Goal: Navigation & Orientation: Find specific page/section

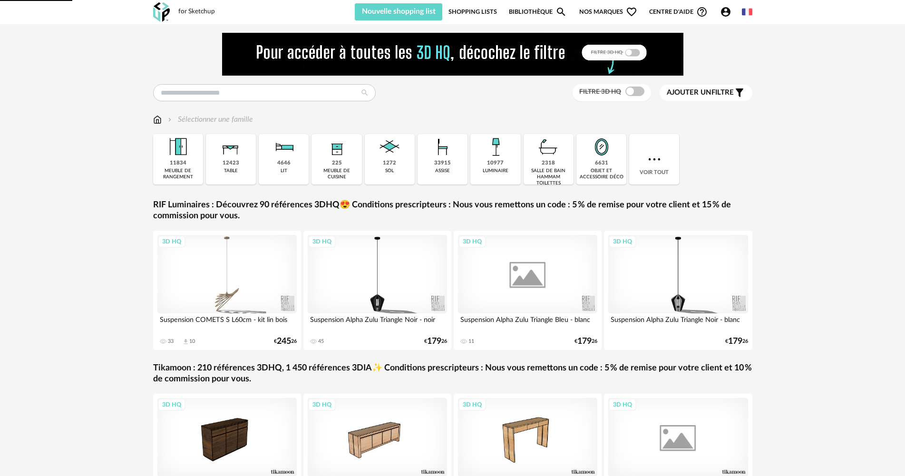
click at [729, 11] on icon "Account Circle icon" at bounding box center [726, 12] width 10 height 10
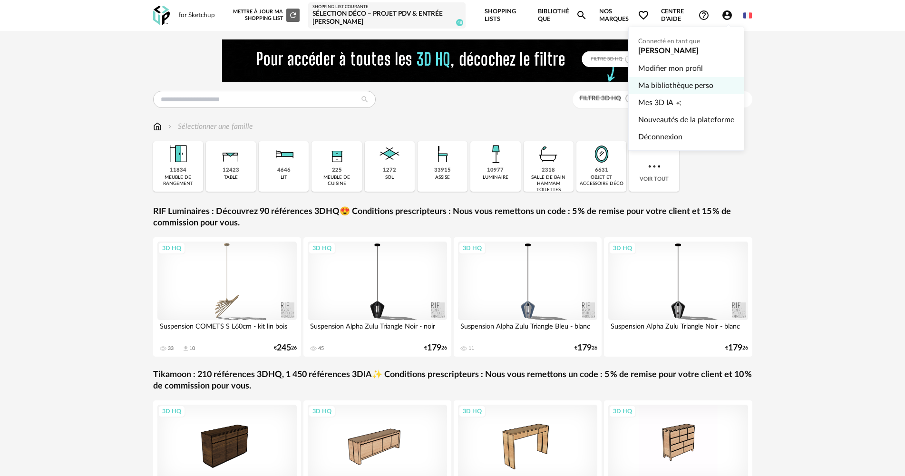
click at [665, 86] on link "Ma bibliothèque perso" at bounding box center [686, 85] width 96 height 17
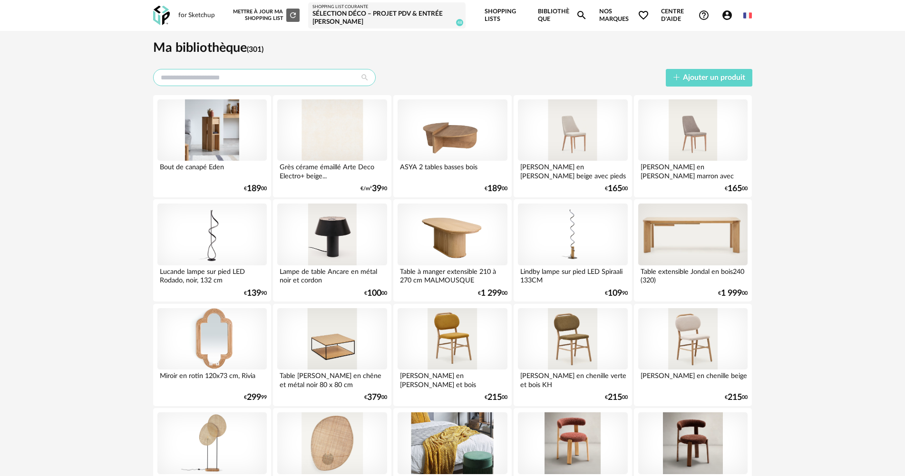
click at [341, 77] on input "text" at bounding box center [264, 77] width 223 height 17
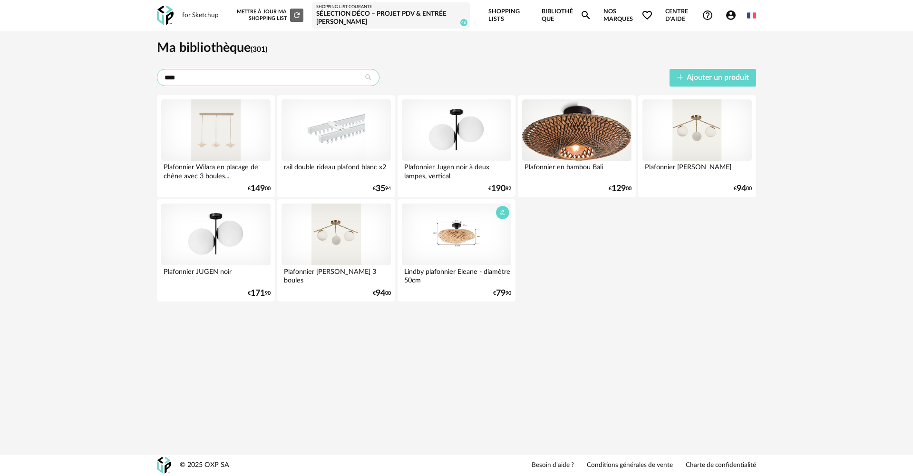
type input "****"
click at [453, 247] on div at bounding box center [456, 235] width 109 height 62
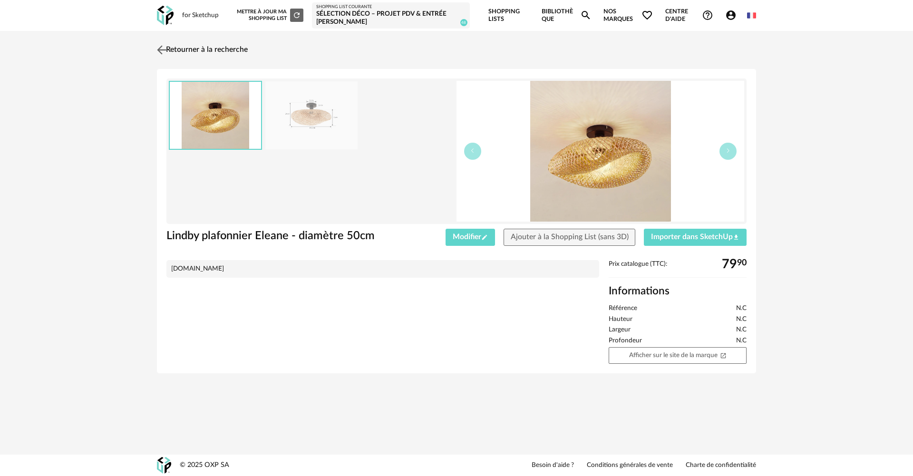
click at [176, 49] on link "Retourner à la recherche" at bounding box center [201, 49] width 93 height 21
